Goal: Communication & Community: Answer question/provide support

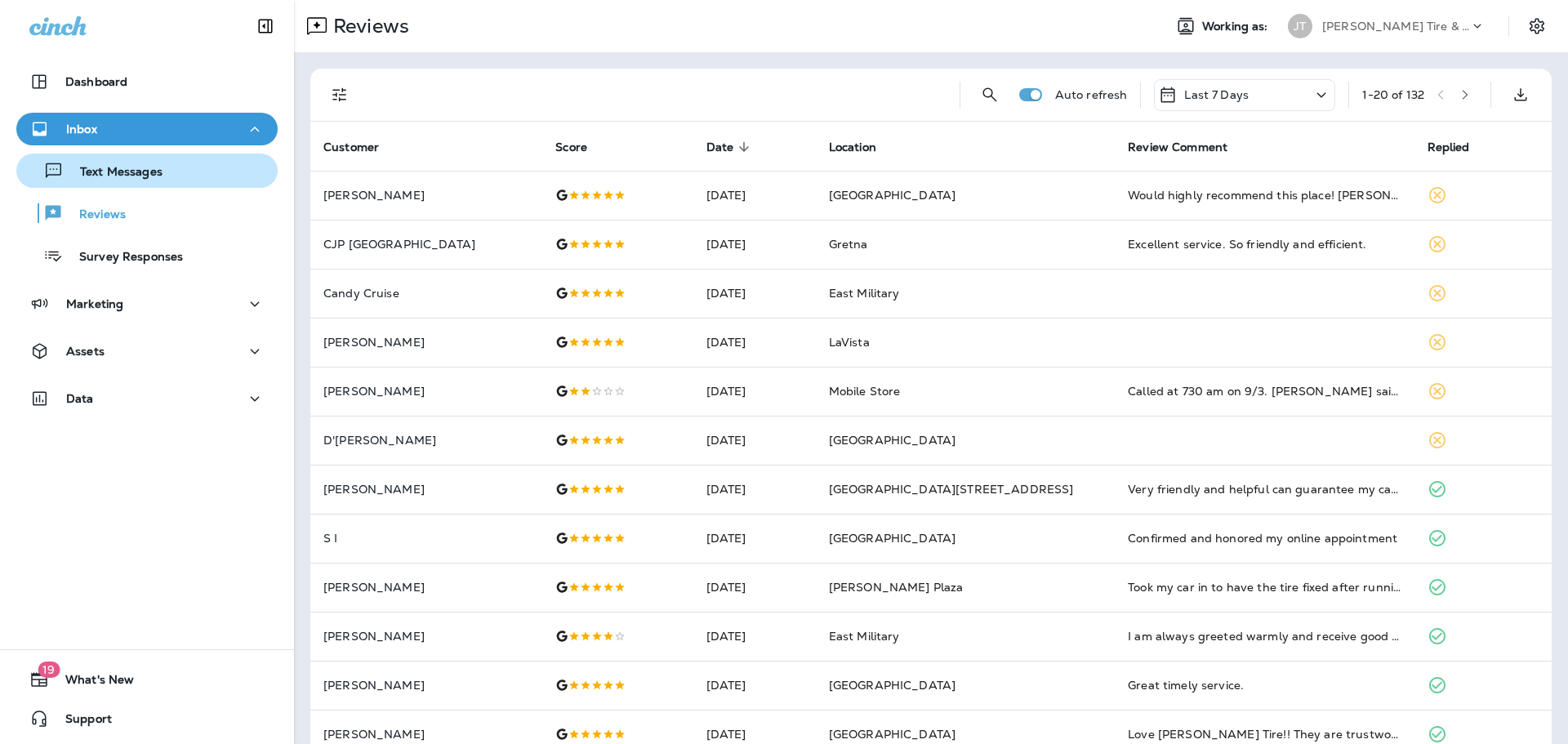
click at [114, 172] on p "Text Messages" at bounding box center [113, 173] width 99 height 16
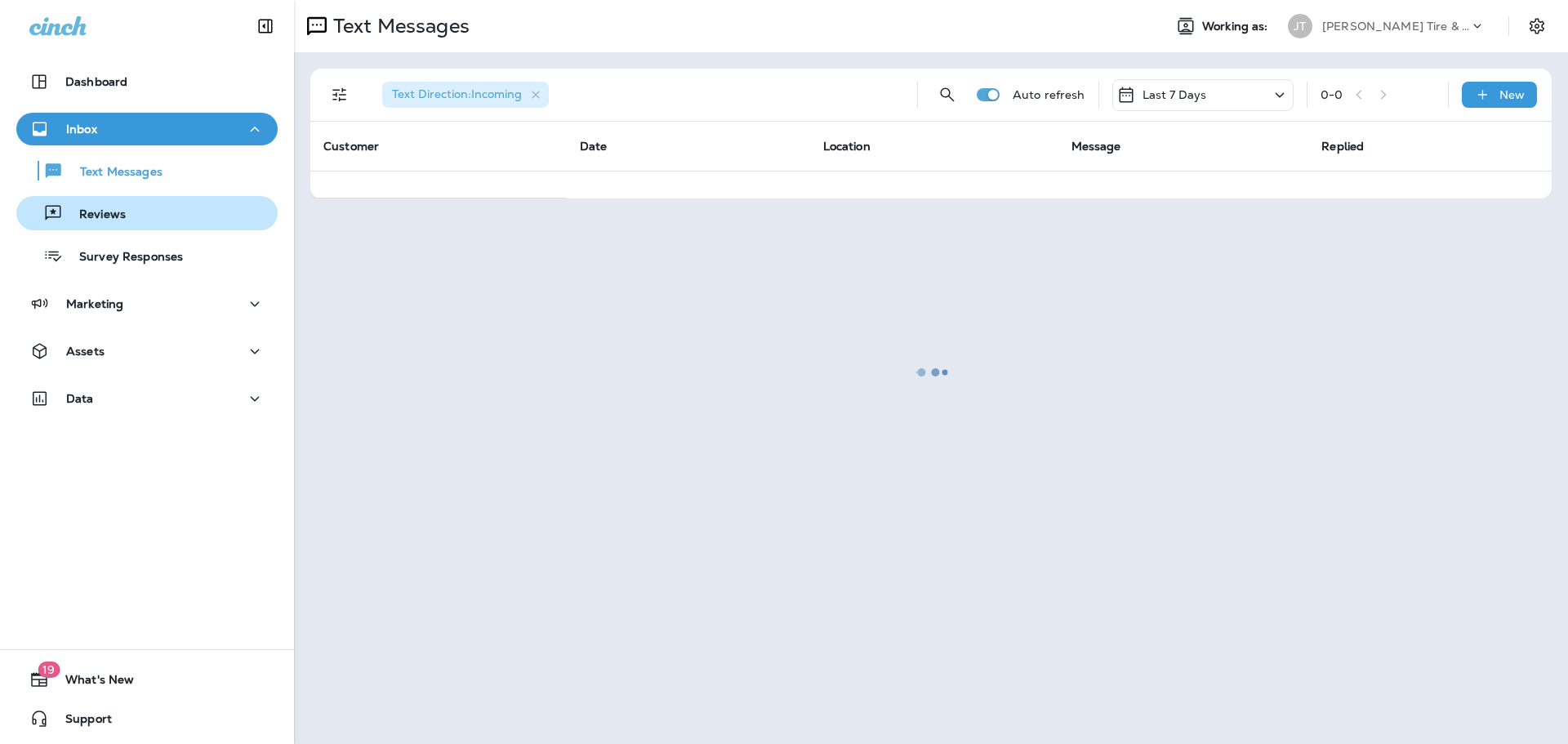
click at [112, 208] on p "Reviews" at bounding box center [94, 215] width 62 height 16
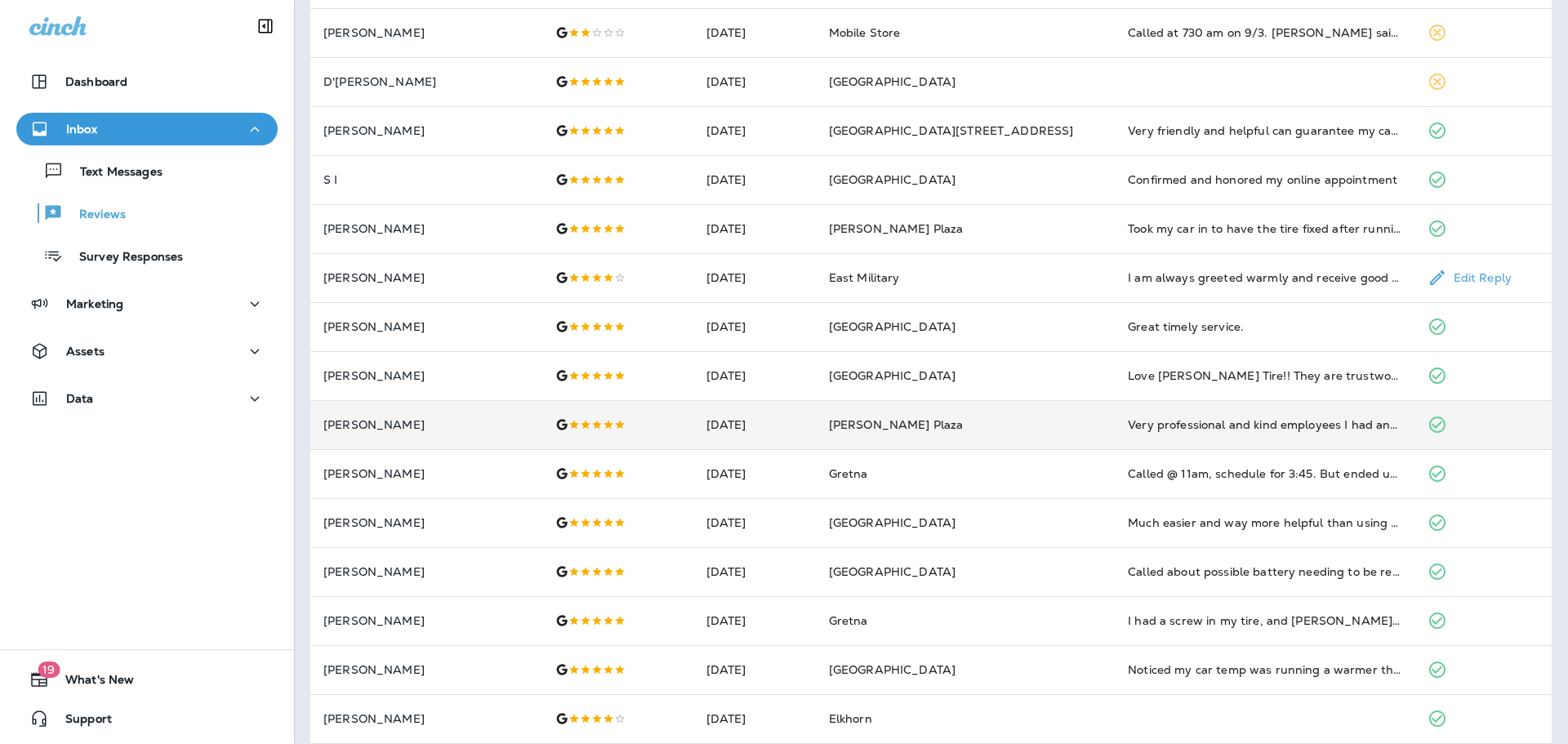
scroll to position [408, 0]
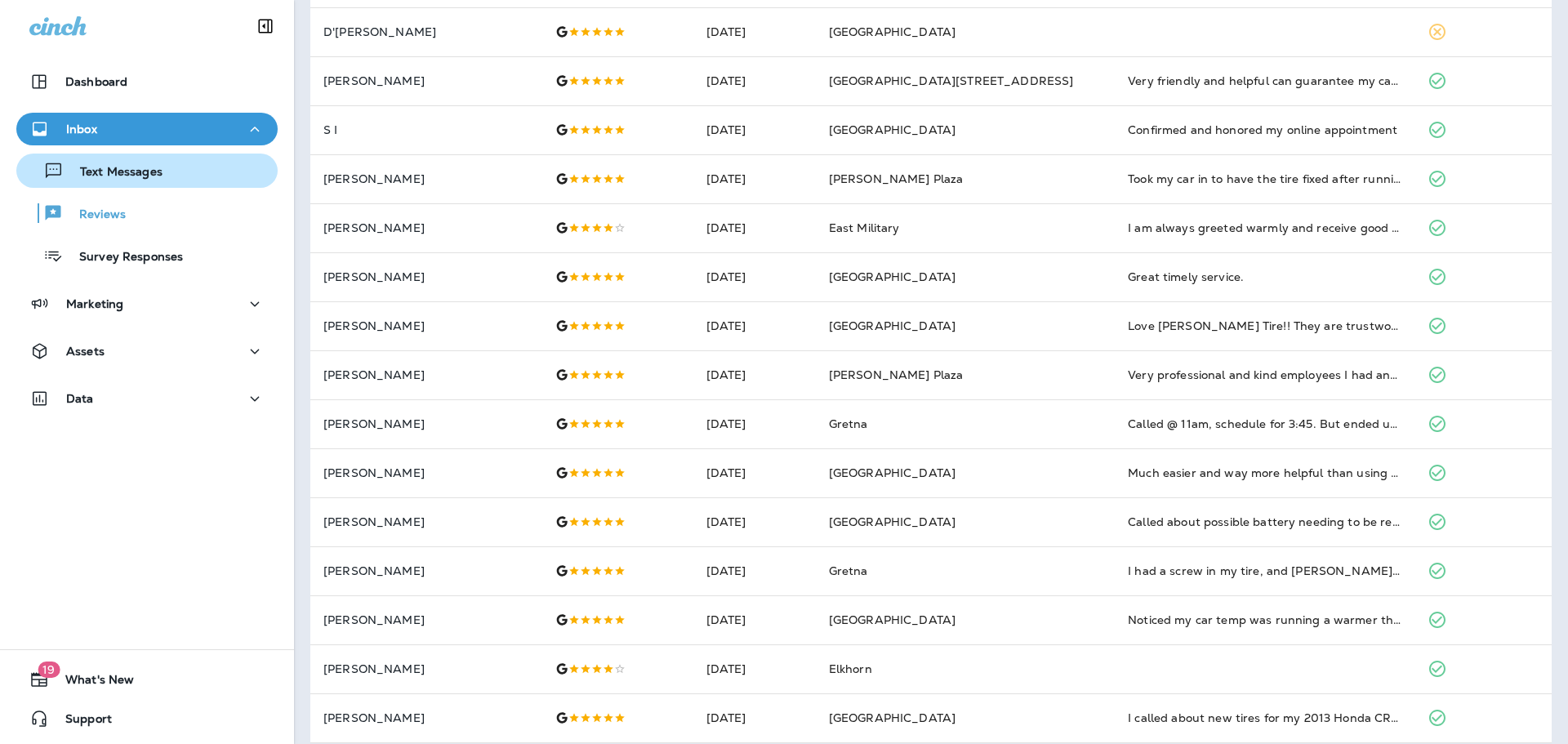
click at [131, 184] on button "Text Messages" at bounding box center [147, 170] width 261 height 34
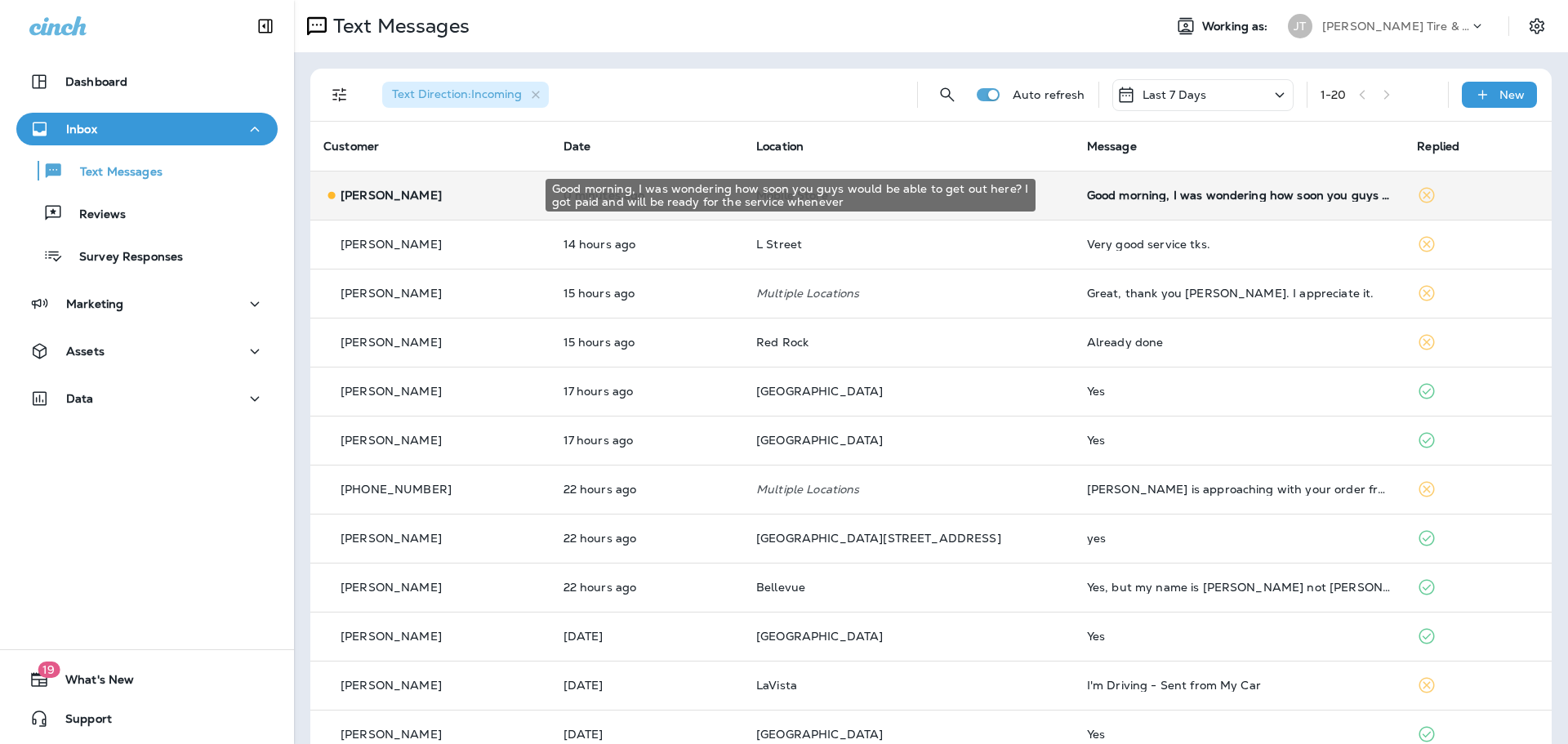
click at [1151, 188] on div "Good morning, I was wondering how soon you guys would be able to get out here? …" at bounding box center [1239, 195] width 305 height 13
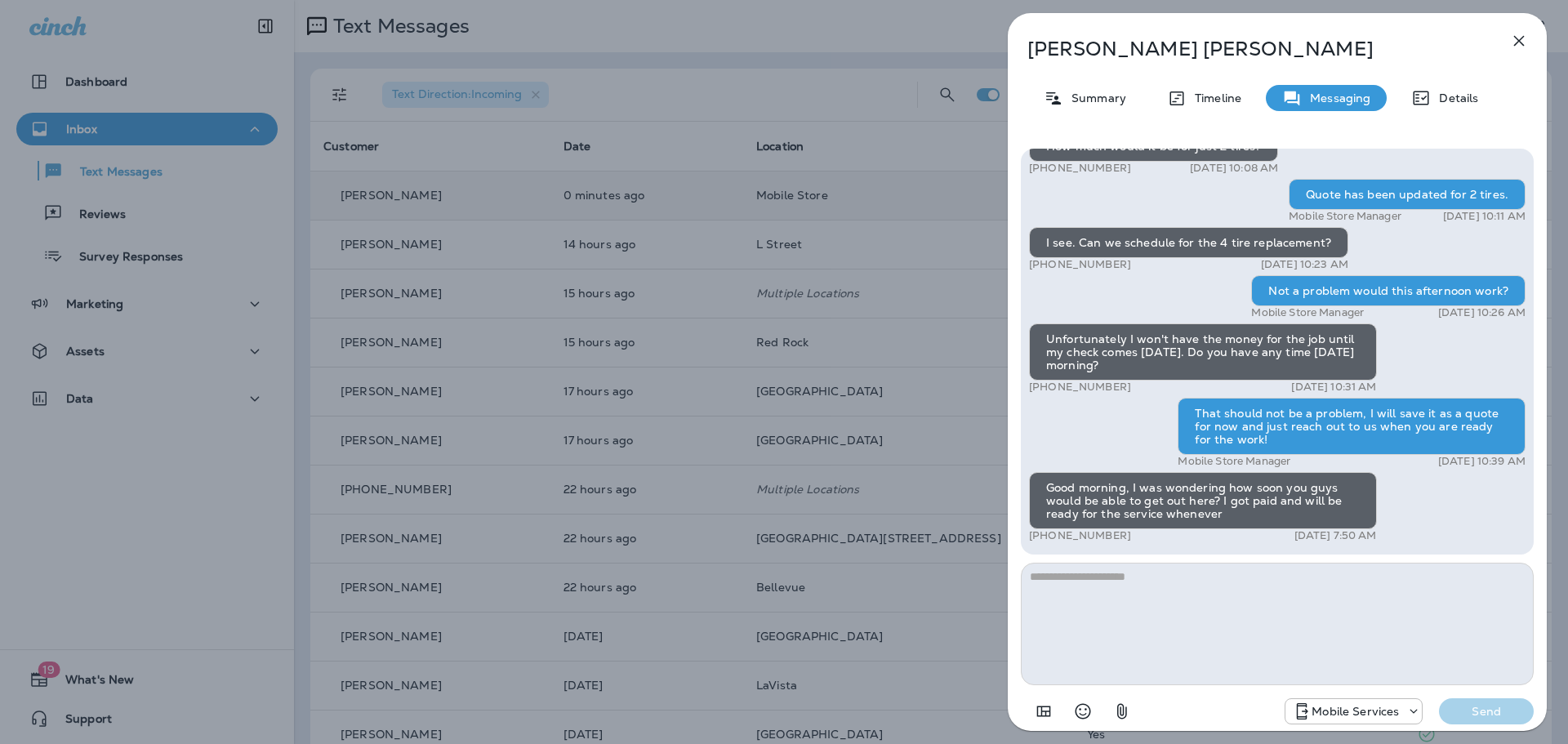
click at [1507, 39] on button "button" at bounding box center [1519, 41] width 33 height 33
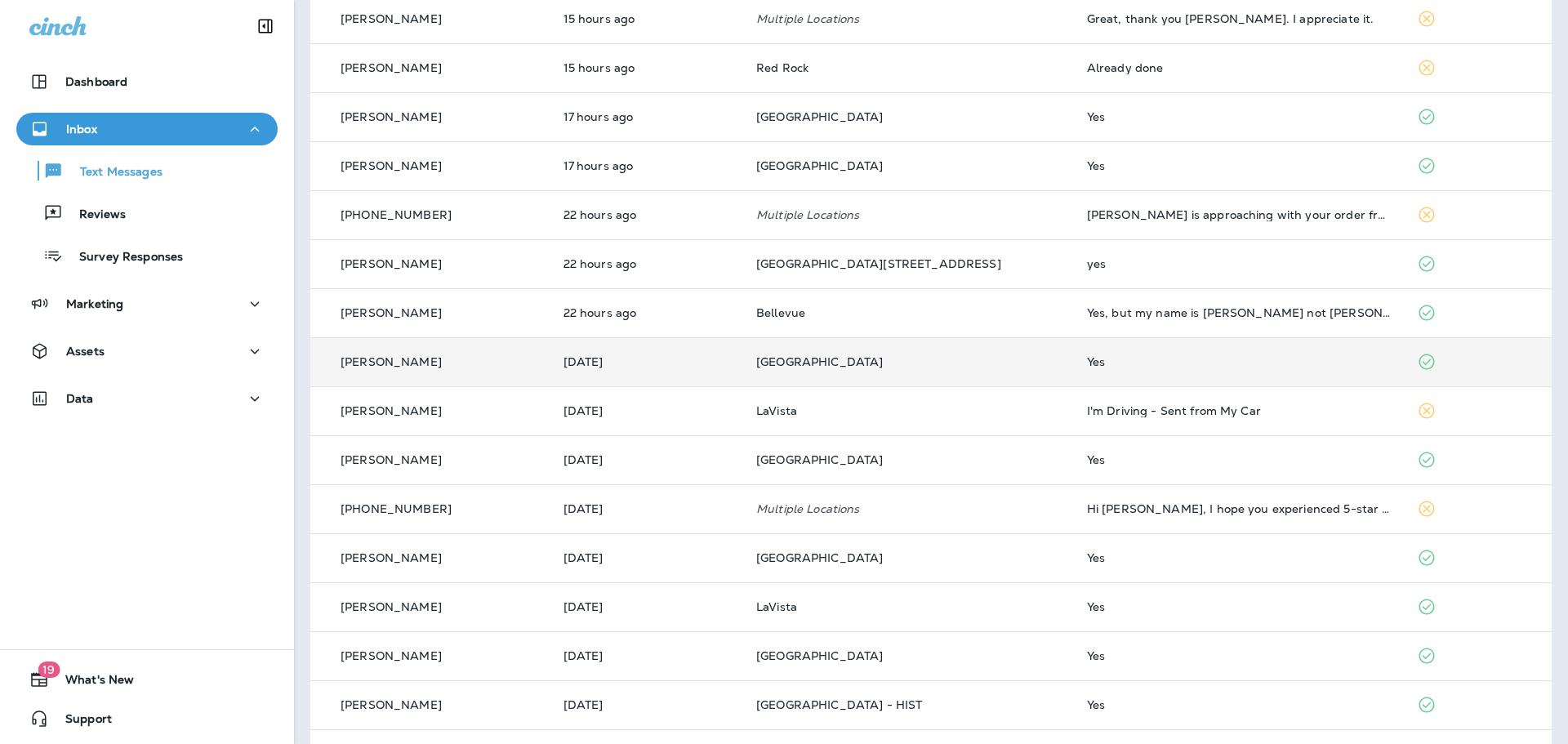
scroll to position [245, 0]
